Goal: Browse casually

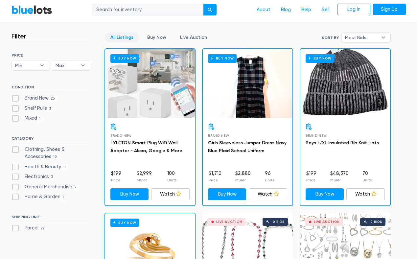
scroll to position [178, 0]
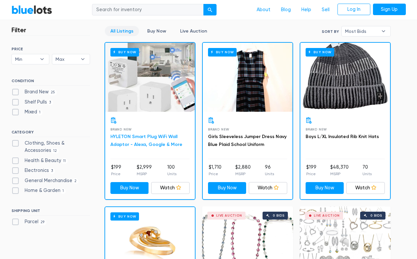
click at [163, 135] on link "HYLETON Smart Plug WiFi Wall Adaptor - Alexa, Google & More" at bounding box center [146, 140] width 72 height 13
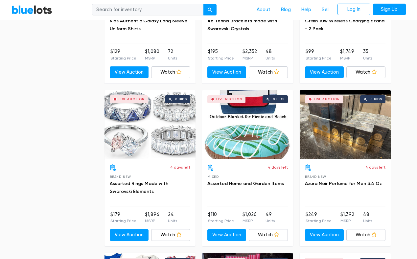
scroll to position [1118, 0]
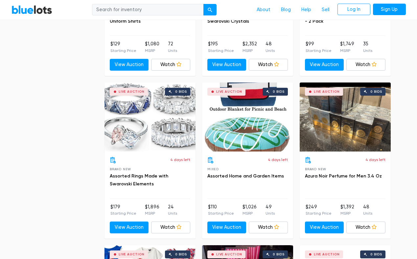
click at [232, 117] on div "Live Auction 0 bids" at bounding box center [247, 116] width 91 height 69
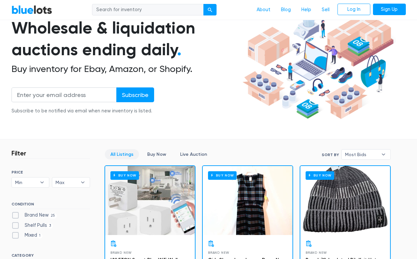
scroll to position [0, 0]
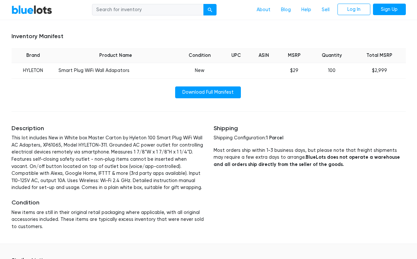
scroll to position [249, 0]
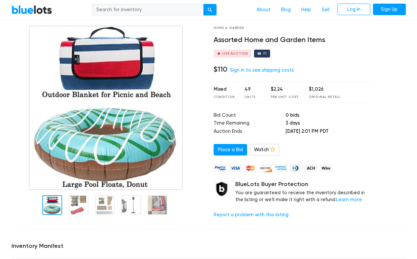
scroll to position [36, 0]
